Goal: Task Accomplishment & Management: Complete application form

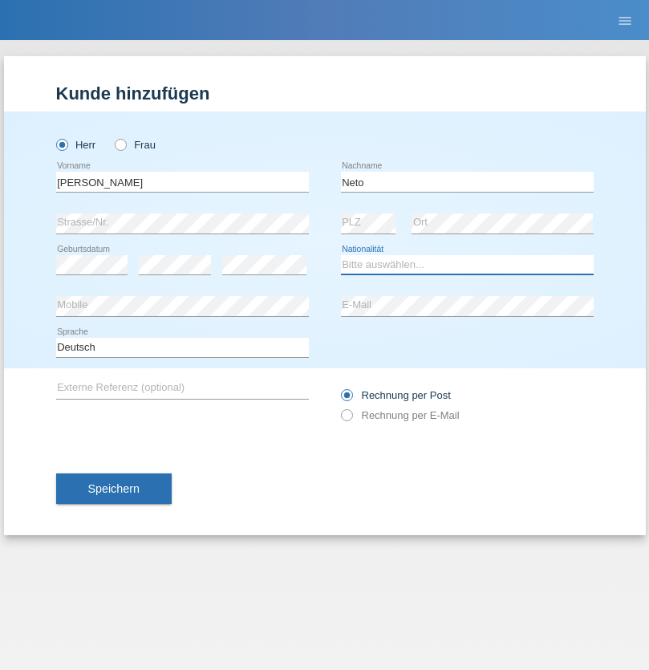
select select "CH"
radio input "true"
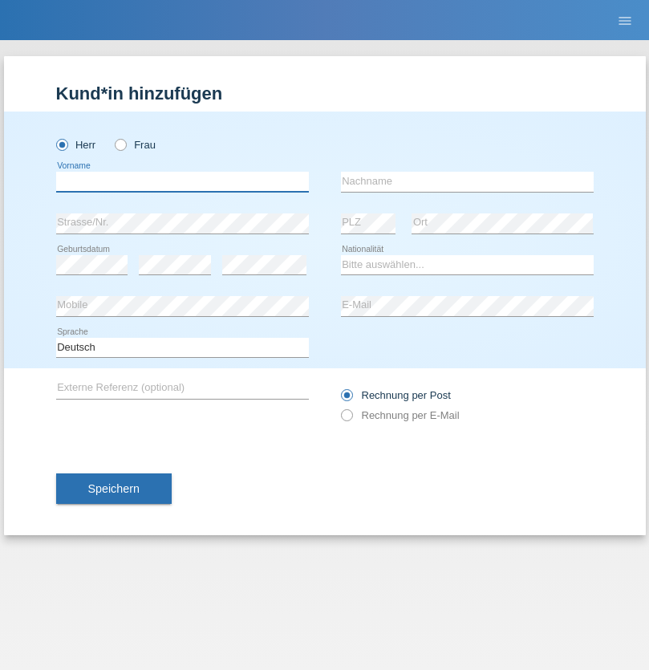
click at [182, 181] on input "text" at bounding box center [182, 182] width 253 height 20
type input "Nicolas"
click at [467, 181] on input "text" at bounding box center [467, 182] width 253 height 20
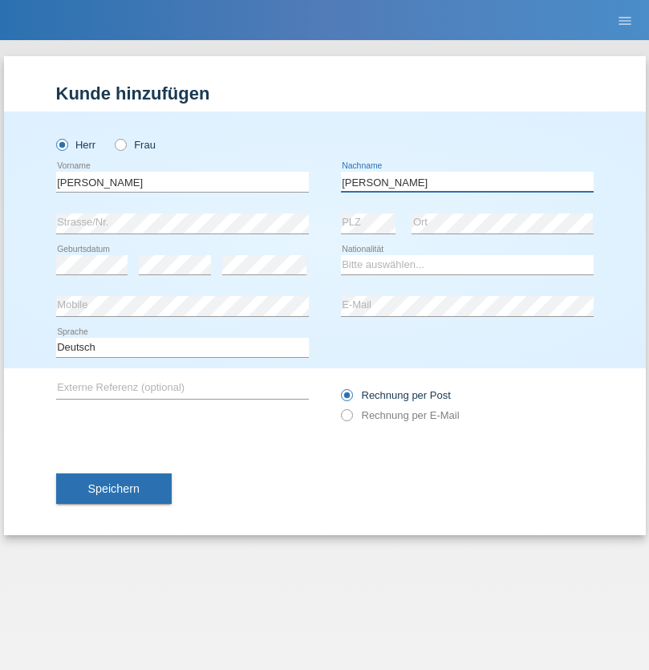
type input "Meier"
select select "CH"
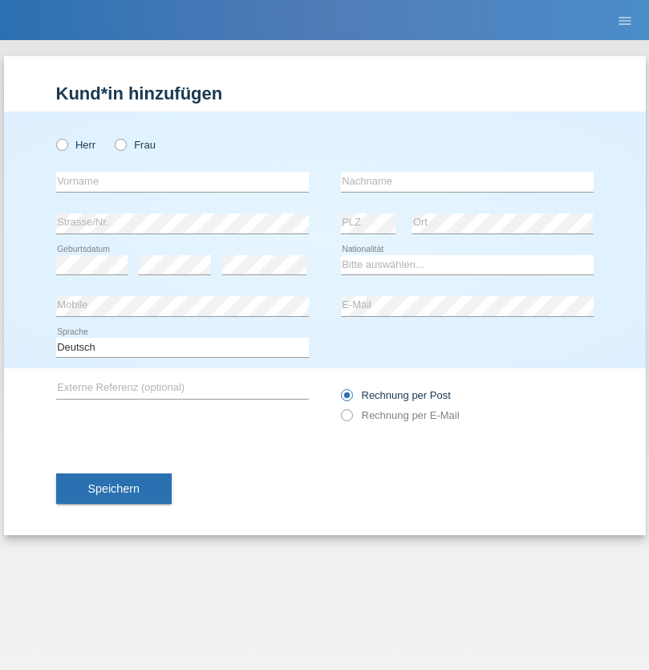
radio input "true"
click at [182, 181] on input "text" at bounding box center [182, 182] width 253 height 20
type input "[PERSON_NAME]"
click at [467, 181] on input "text" at bounding box center [467, 182] width 253 height 20
type input "Nydegger"
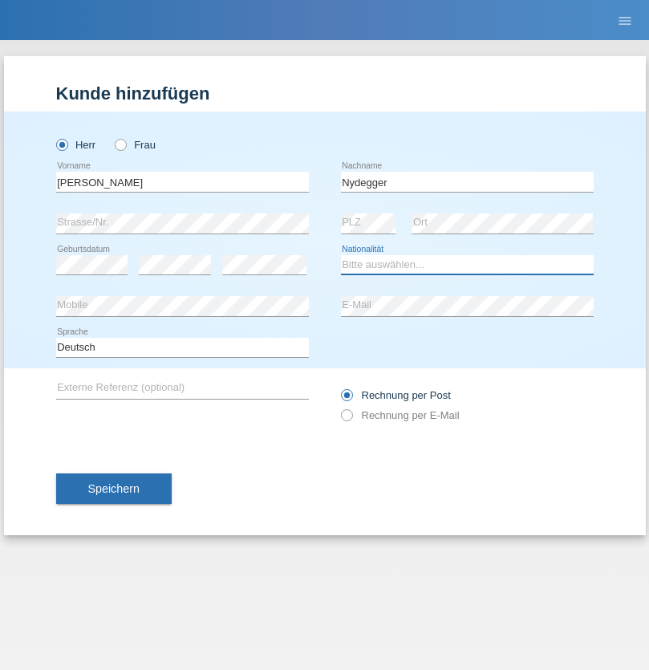
select select "CH"
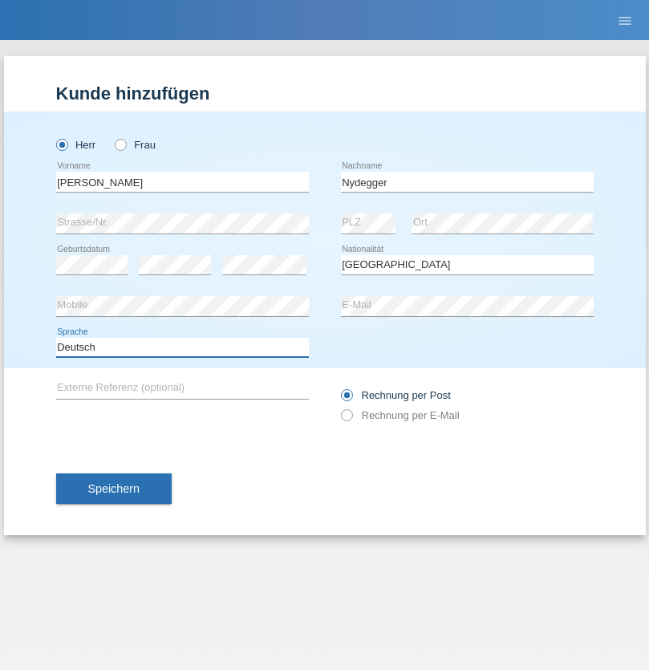
select select "en"
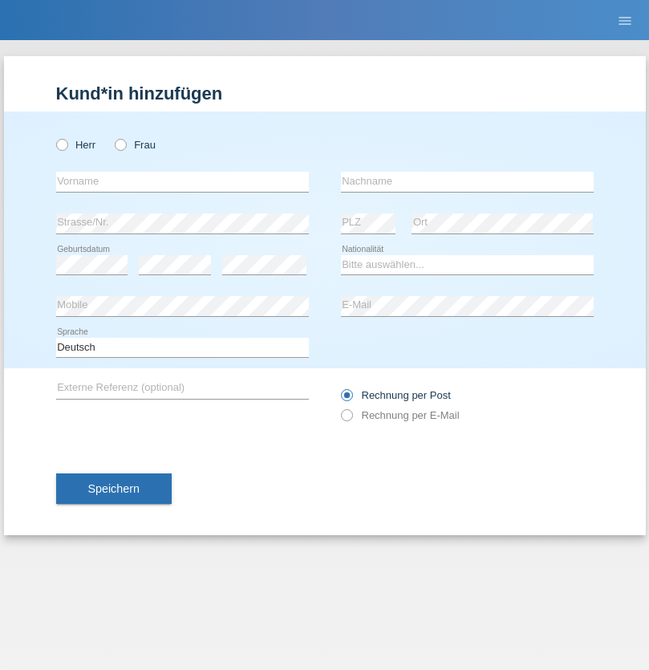
radio input "true"
click at [182, 181] on input "text" at bounding box center [182, 182] width 253 height 20
type input "Corinne"
click at [467, 181] on input "text" at bounding box center [467, 182] width 253 height 20
type input "Nydegger"
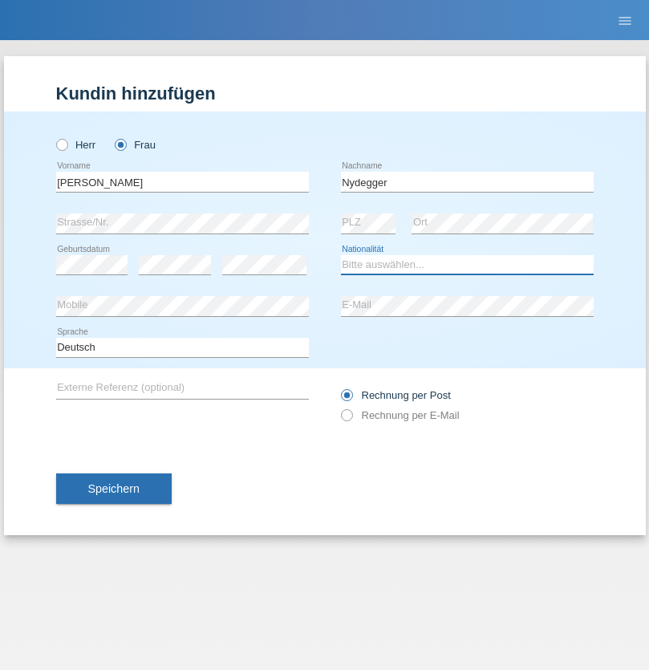
select select "CH"
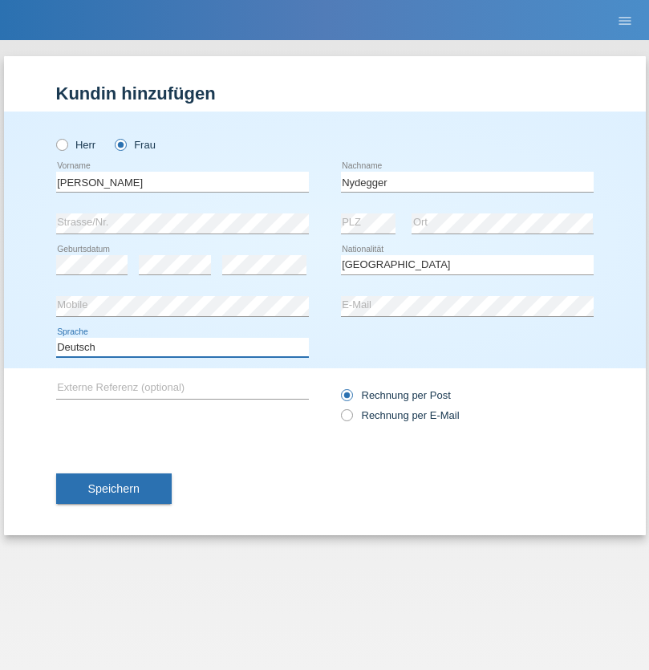
select select "en"
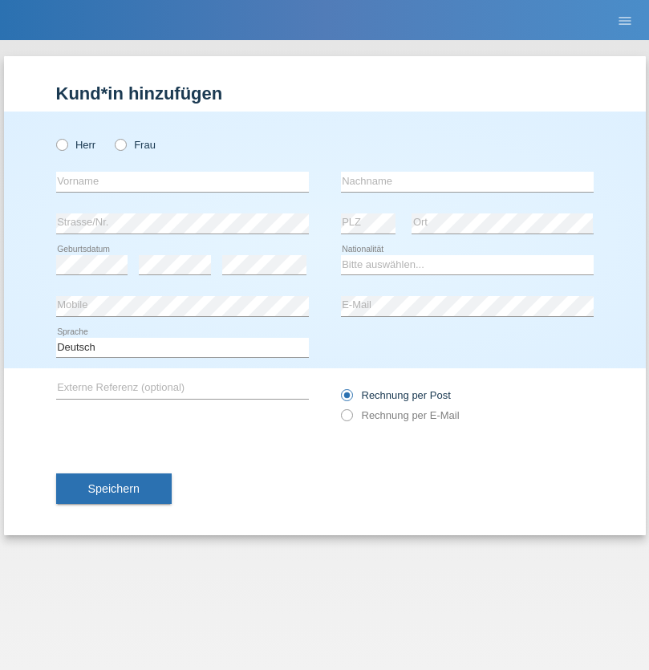
radio input "true"
click at [182, 181] on input "text" at bounding box center [182, 182] width 253 height 20
type input "Goekhan"
click at [467, 181] on input "text" at bounding box center [467, 182] width 253 height 20
type input "Akarsu"
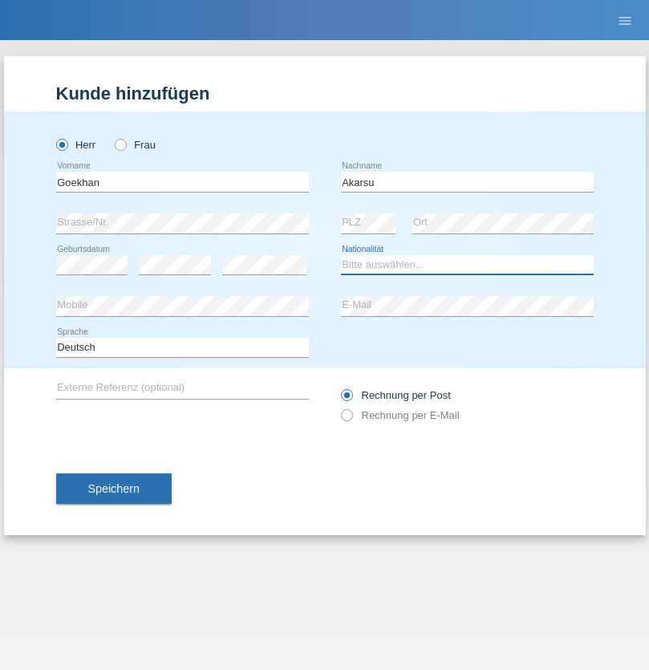
select select "AT"
select select "C"
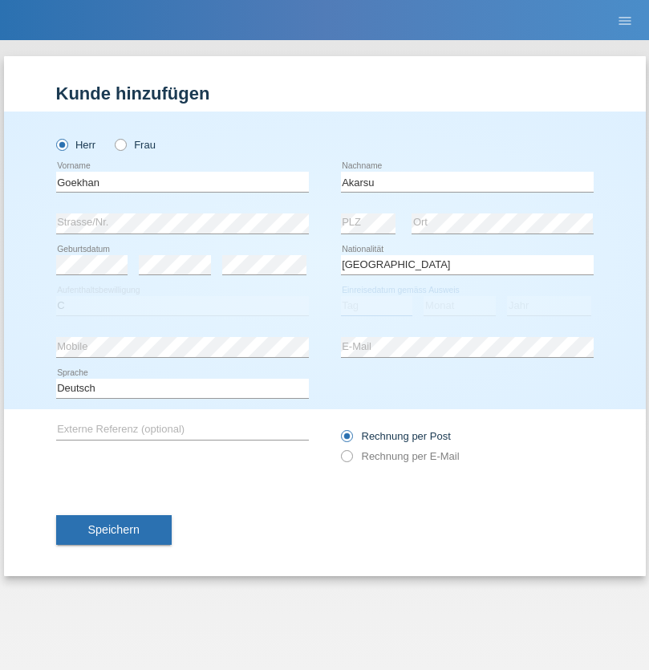
select select "01"
select select "05"
select select "2021"
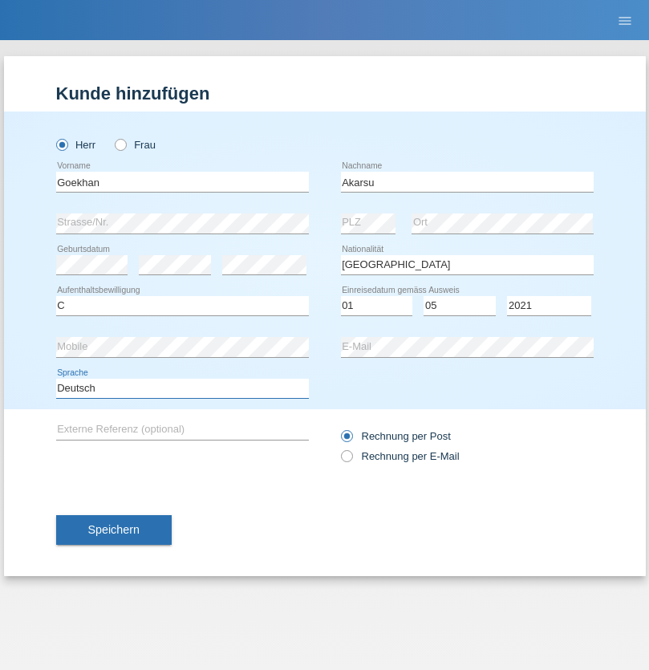
select select "en"
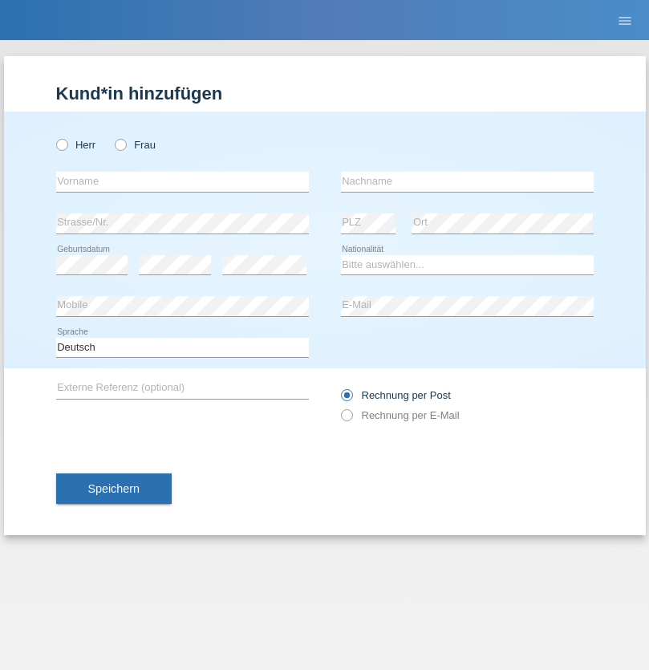
radio input "true"
click at [182, 181] on input "text" at bounding box center [182, 182] width 253 height 20
type input "Daniele"
click at [467, 181] on input "text" at bounding box center [467, 182] width 253 height 20
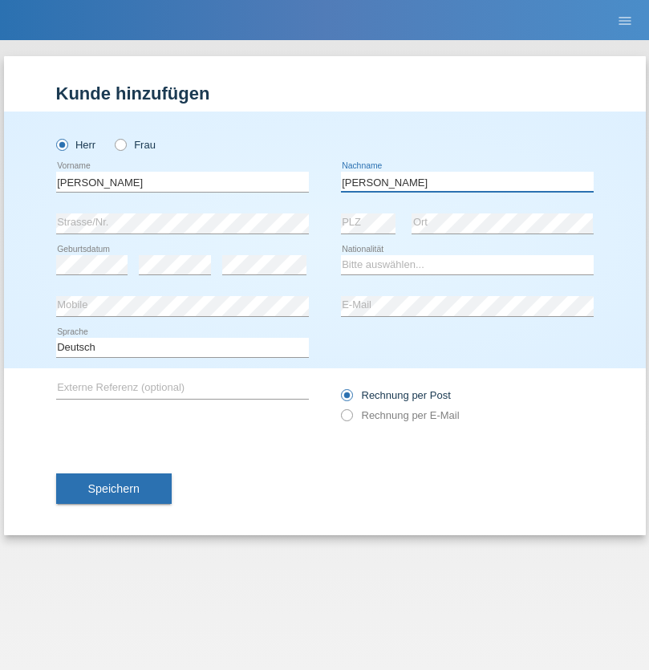
type input "Daniele"
select select "IT"
select select "C"
select select "22"
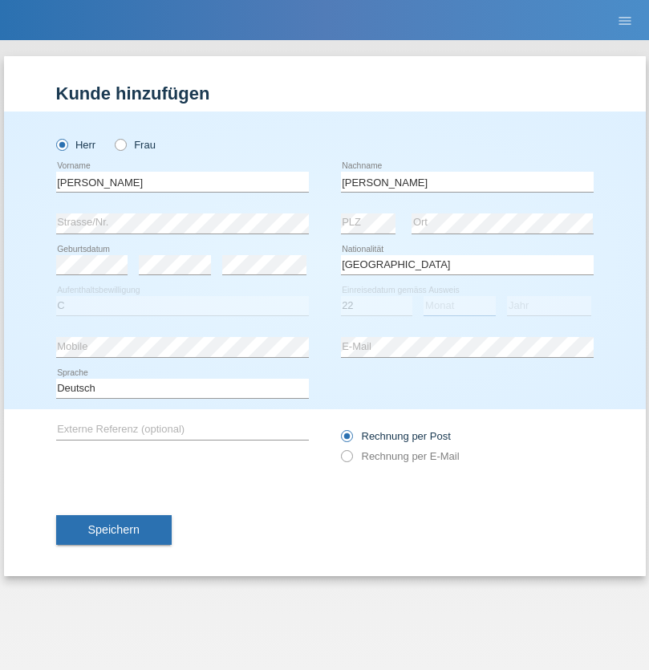
select select "06"
select select "1964"
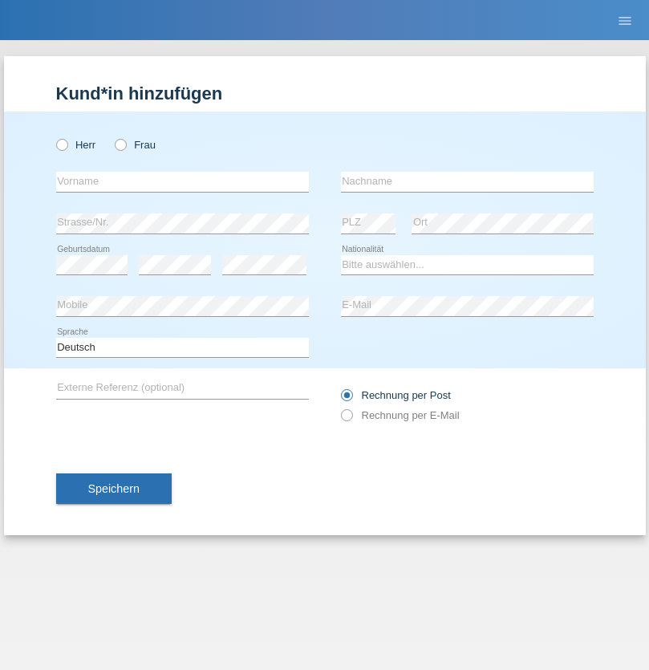
radio input "true"
click at [182, 181] on input "text" at bounding box center [182, 182] width 253 height 20
type input "[DATE]"
click at [467, 181] on input "text" at bounding box center [467, 182] width 253 height 20
type input "[PERSON_NAME]"
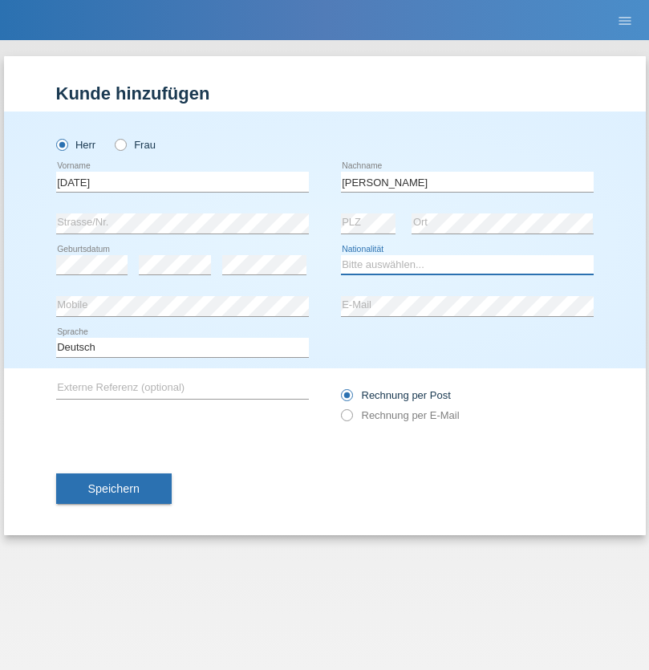
select select "IT"
select select "C"
select select "01"
select select "05"
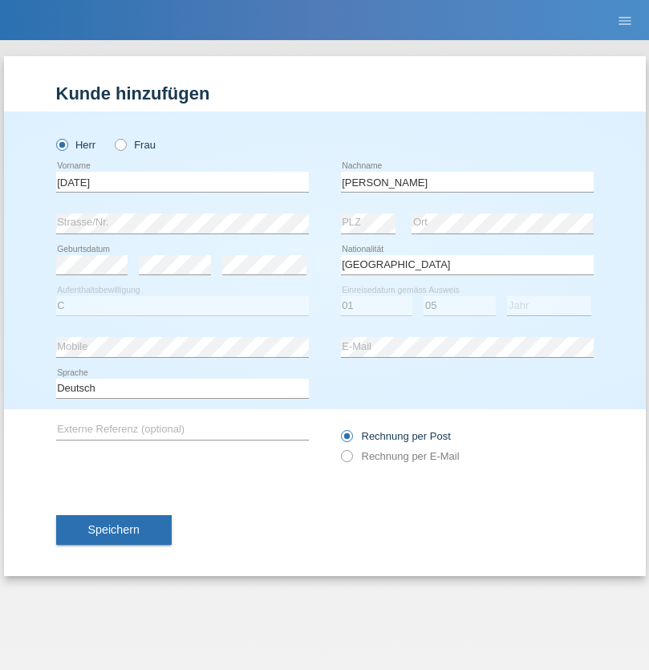
select select "2021"
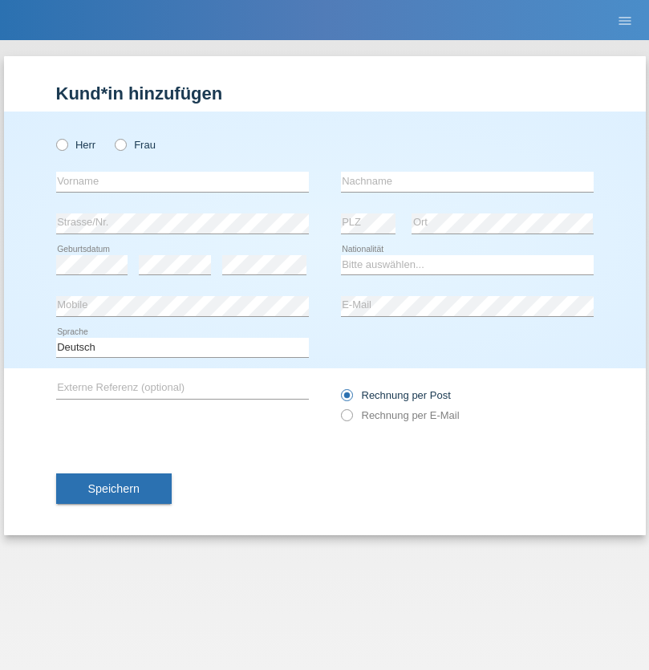
radio input "true"
click at [182, 181] on input "text" at bounding box center [182, 182] width 253 height 20
type input "Claudiu Marian"
click at [467, 181] on input "text" at bounding box center [467, 182] width 253 height 20
type input "Cislariu"
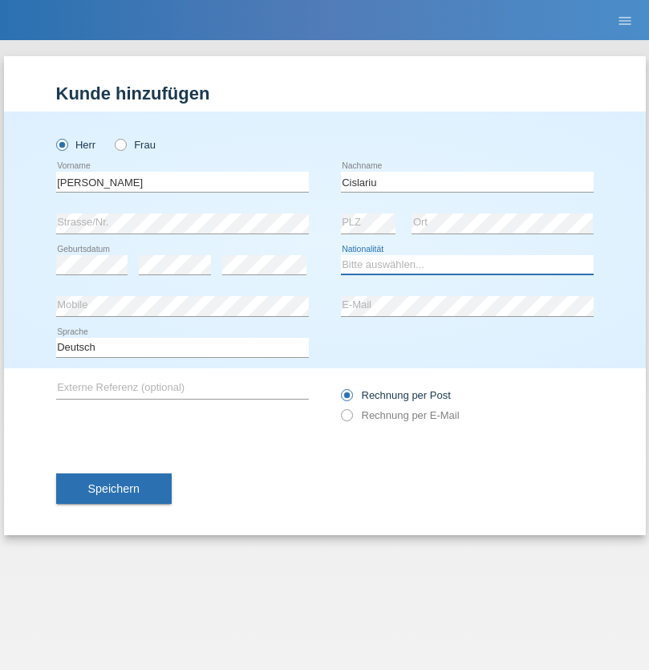
select select "CH"
radio input "true"
select select "CH"
radio input "true"
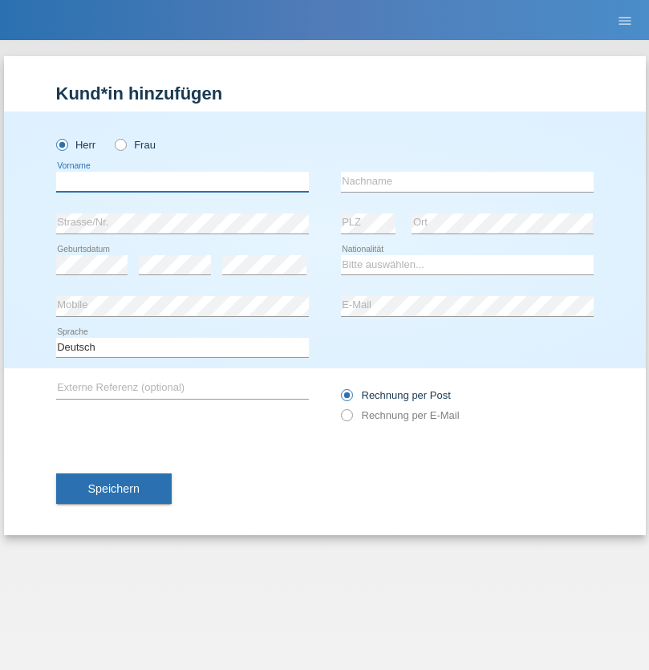
click at [182, 181] on input "text" at bounding box center [182, 182] width 253 height 20
type input "Zsolt"
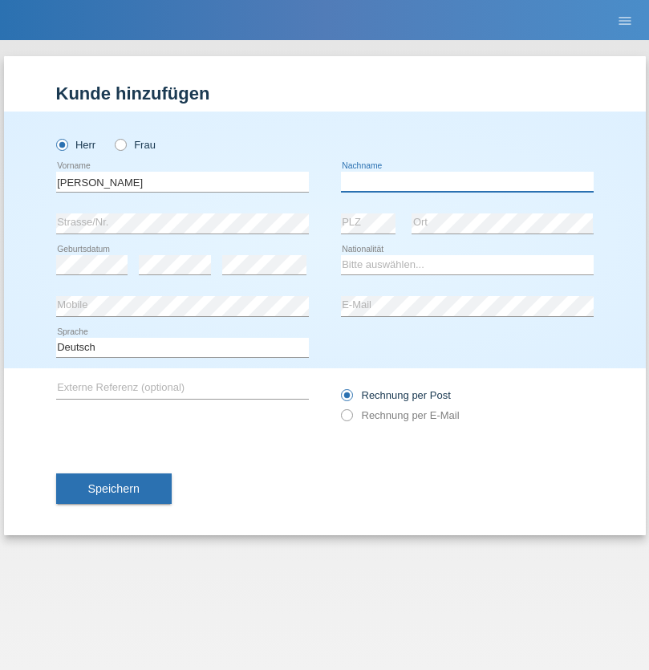
click at [467, 181] on input "text" at bounding box center [467, 182] width 253 height 20
type input "Kappelmayer"
select select "MG"
select select "C"
select select "01"
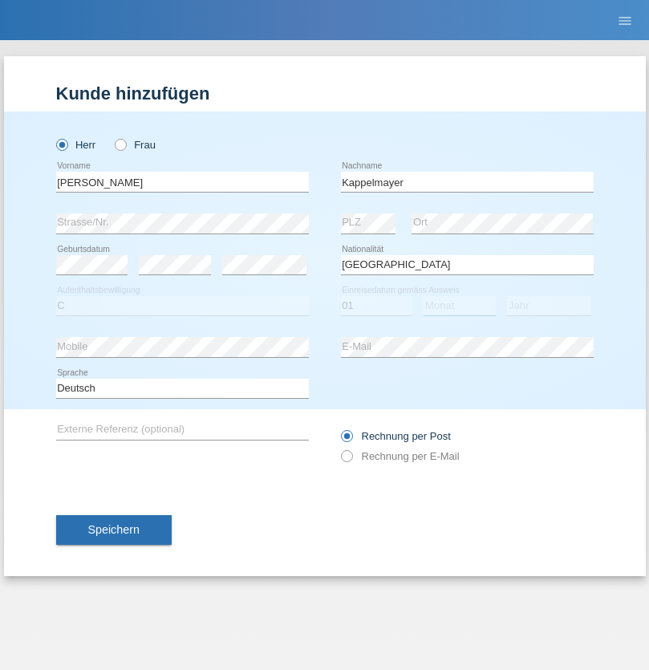
select select "09"
select select "2021"
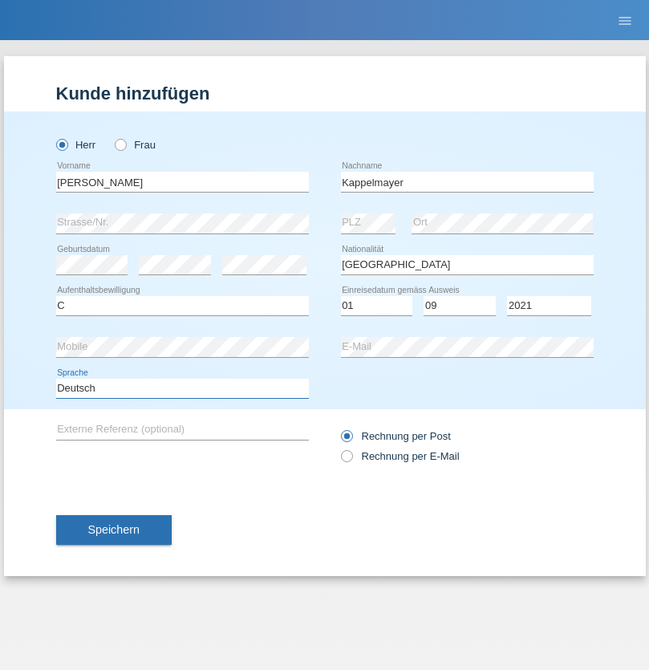
select select "en"
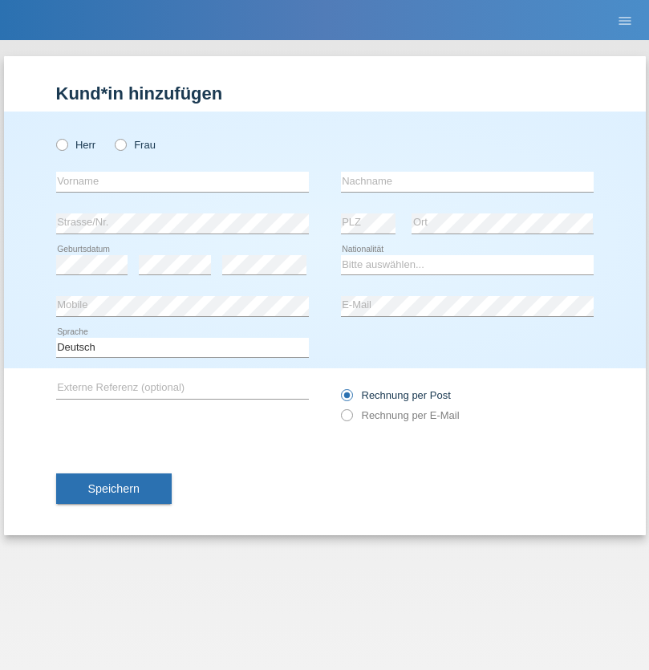
radio input "true"
click at [182, 181] on input "text" at bounding box center [182, 182] width 253 height 20
type input "firat"
click at [467, 181] on input "text" at bounding box center [467, 182] width 253 height 20
type input "kara"
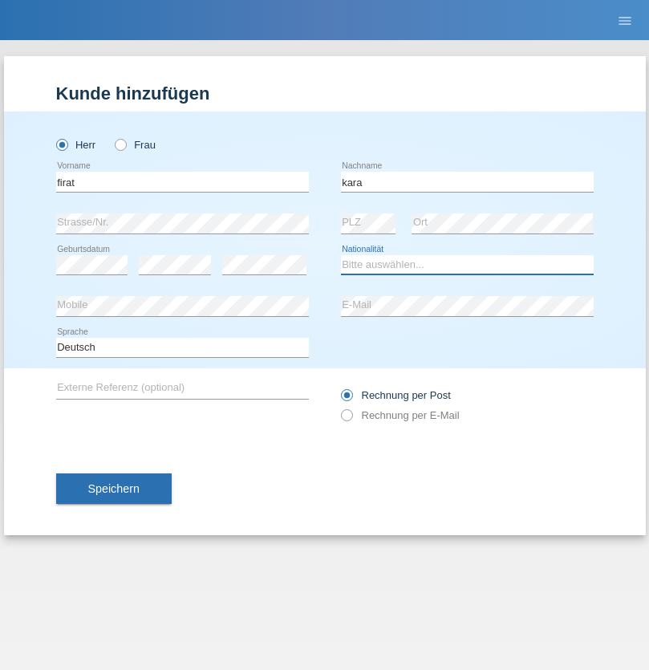
select select "CH"
radio input "true"
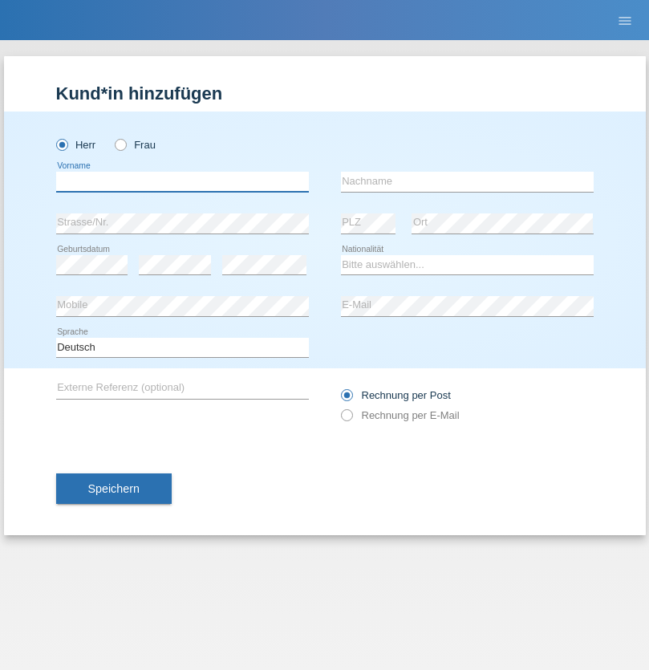
click at [182, 181] on input "text" at bounding box center [182, 182] width 253 height 20
type input "[PERSON_NAME]"
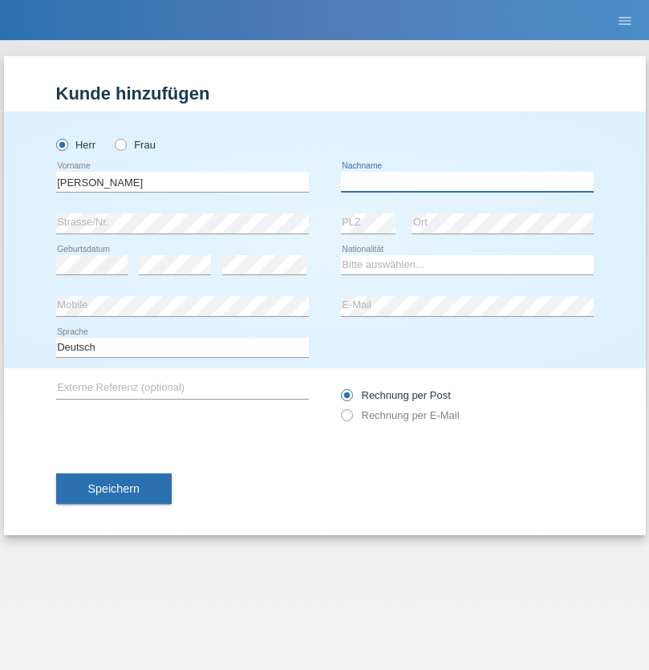
click at [467, 181] on input "text" at bounding box center [467, 182] width 253 height 20
type input "Panda nzinga"
select select "MN"
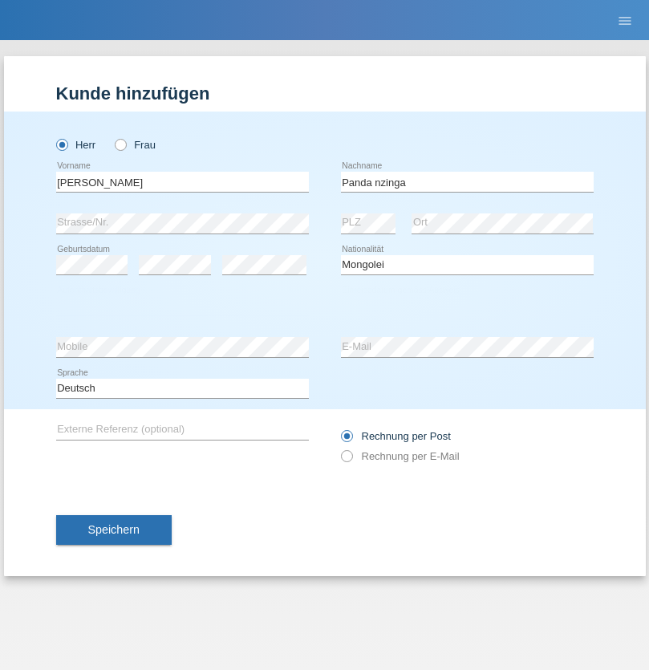
select select "C"
select select "28"
select select "11"
select select "2001"
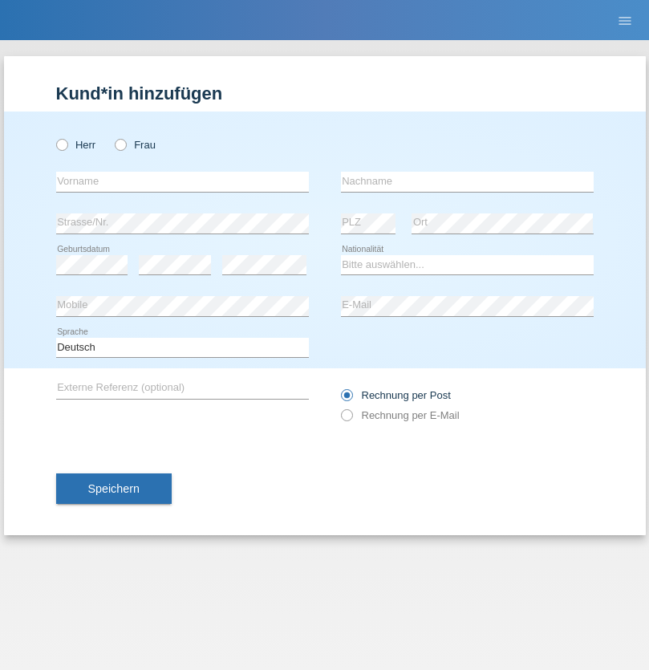
radio input "true"
select select "HU"
select select "C"
select select "30"
select select "10"
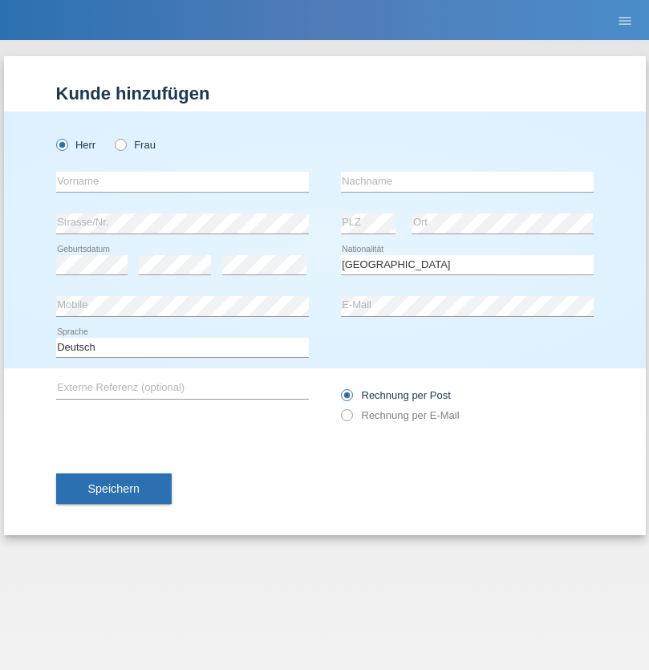
select select "2021"
